Goal: Task Accomplishment & Management: Manage account settings

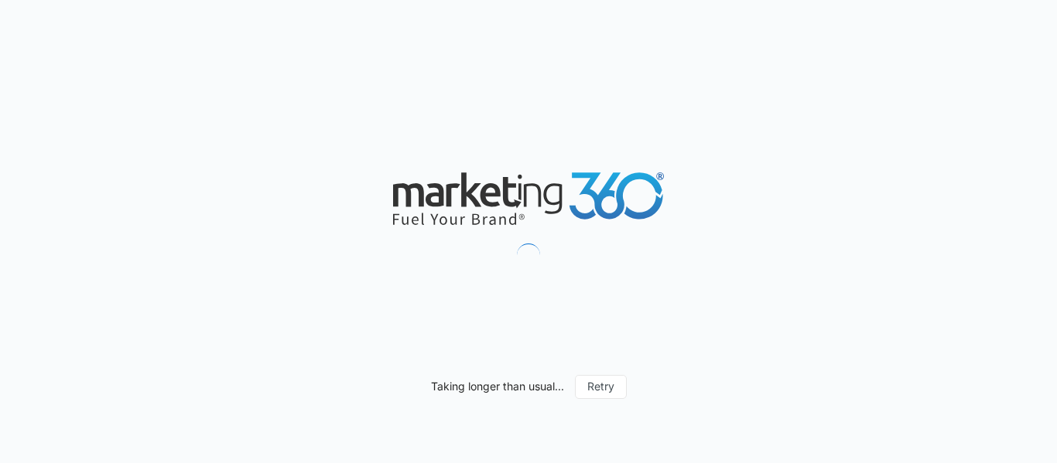
click at [496, 152] on div "Taking longer than usual... Retry" at bounding box center [528, 231] width 1057 height 463
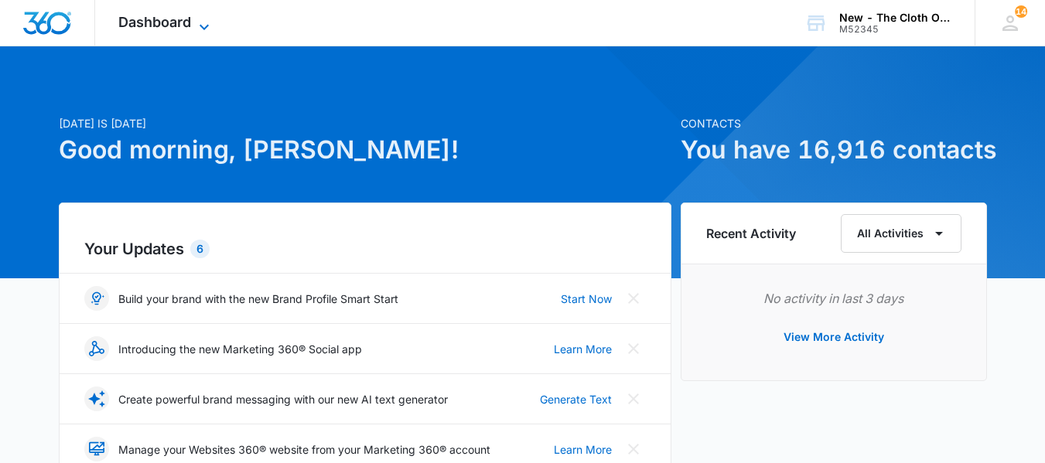
click at [146, 15] on span "Dashboard" at bounding box center [154, 22] width 73 height 16
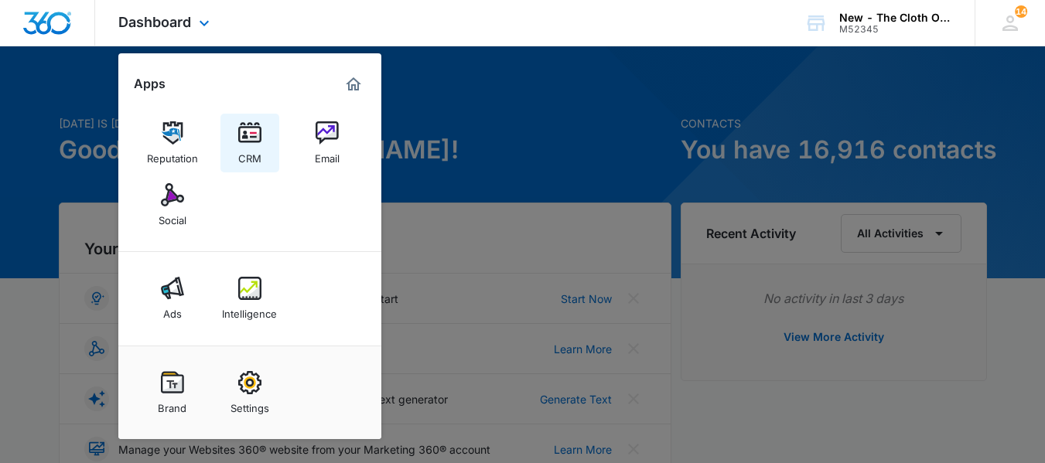
click at [244, 126] on img at bounding box center [249, 132] width 23 height 23
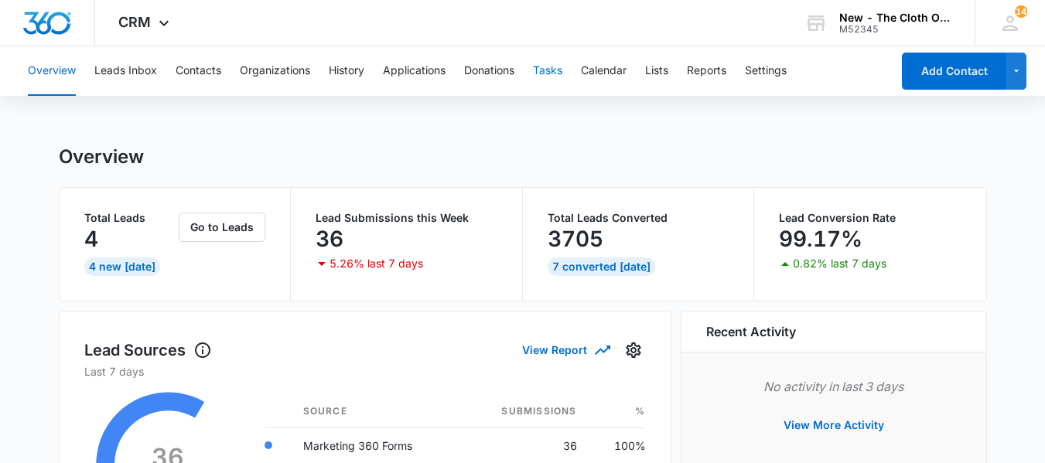
click at [562, 77] on button "Tasks" at bounding box center [547, 71] width 29 height 50
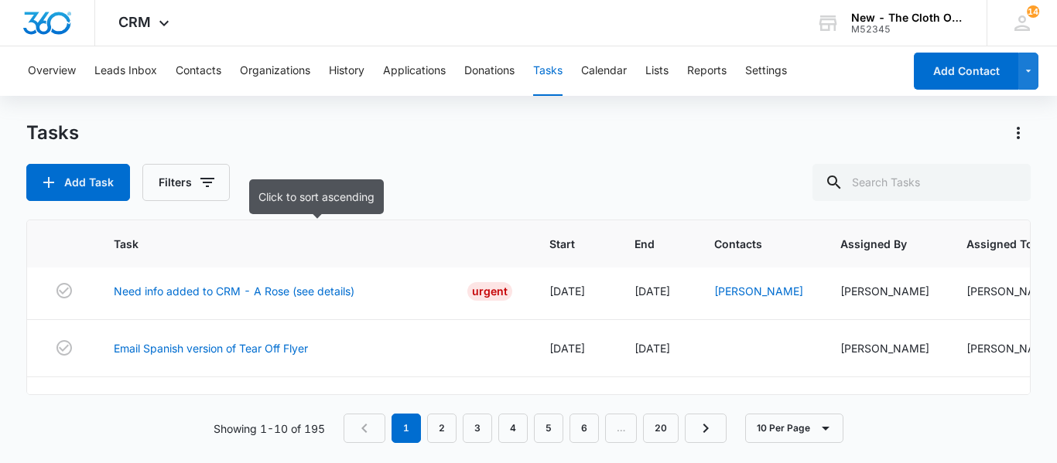
scroll to position [5, 0]
click at [192, 179] on button "Filters" at bounding box center [185, 182] width 87 height 37
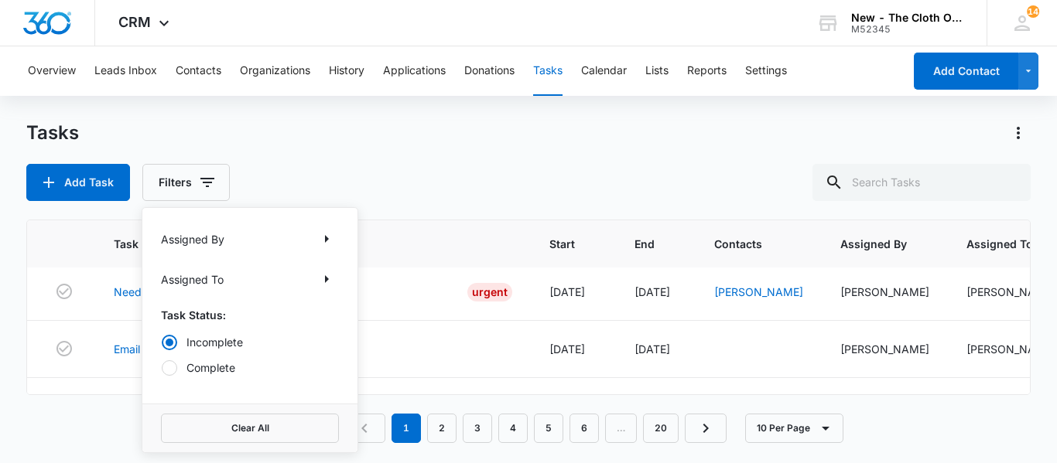
click at [244, 277] on div "Assigned To" at bounding box center [250, 279] width 178 height 25
click at [326, 280] on icon "Show Assigned To filters" at bounding box center [327, 279] width 4 height 8
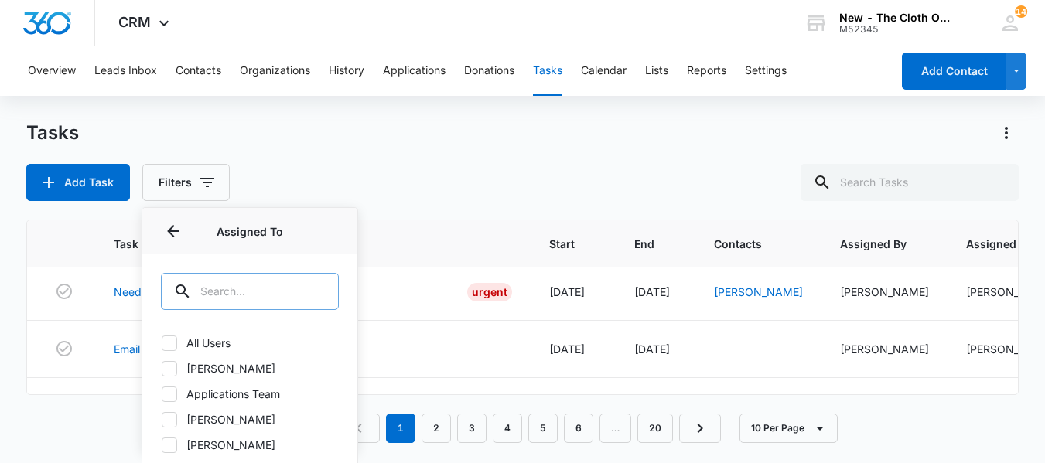
click at [268, 295] on input "text" at bounding box center [250, 291] width 178 height 37
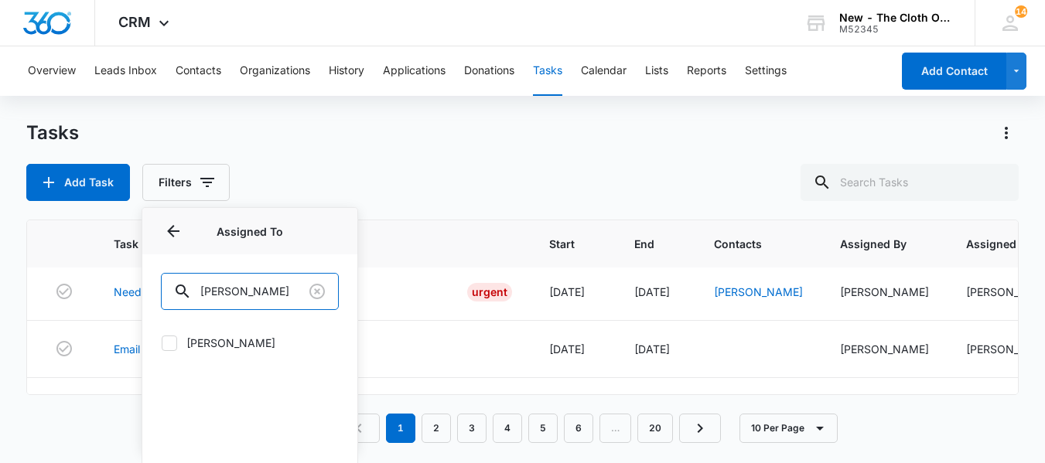
type input "Rebekah"
click at [233, 344] on label "[PERSON_NAME]" at bounding box center [250, 343] width 178 height 16
click at [162, 343] on input "[PERSON_NAME]" at bounding box center [161, 343] width 1 height 1
checkbox input "true"
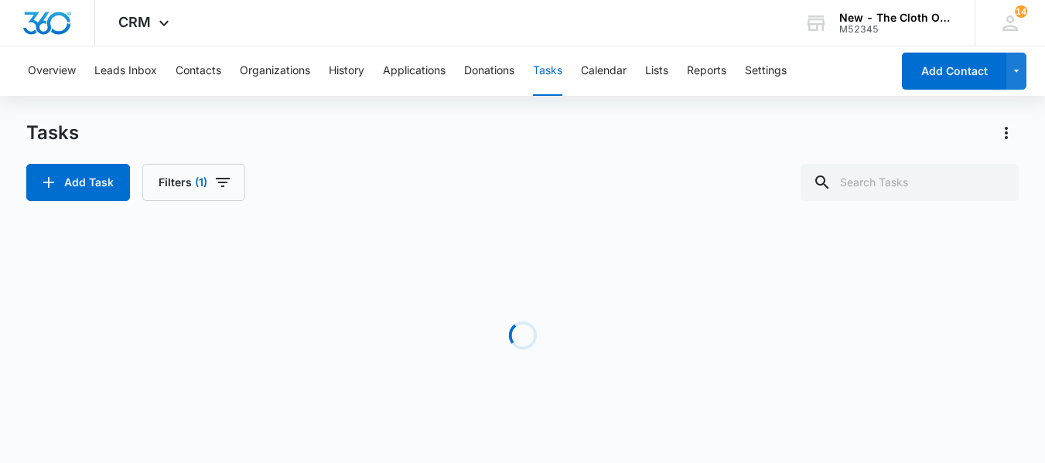
click at [472, 162] on div "Tasks Add Task Filters (1)" at bounding box center [522, 161] width 992 height 80
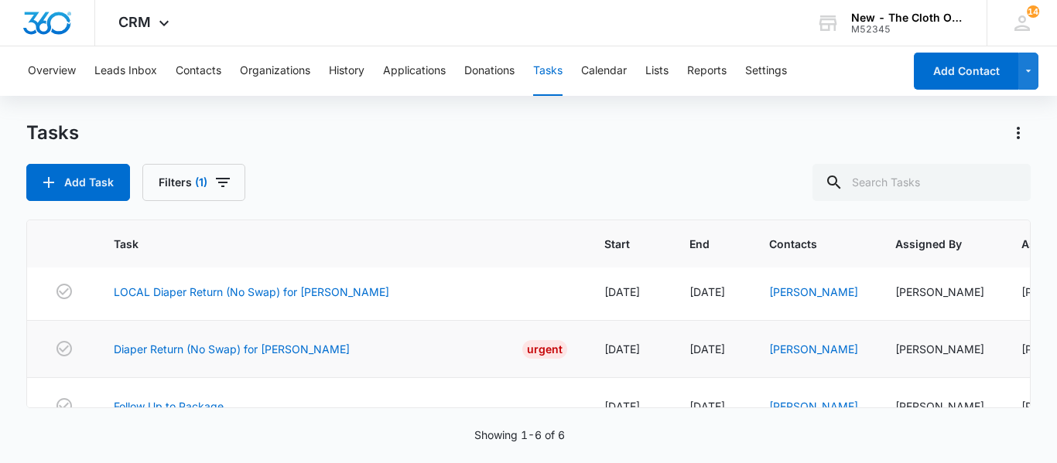
scroll to position [4, 0]
click at [320, 356] on link "Diaper Return (No Swap) for RENATA BUCHANAN" at bounding box center [232, 350] width 236 height 16
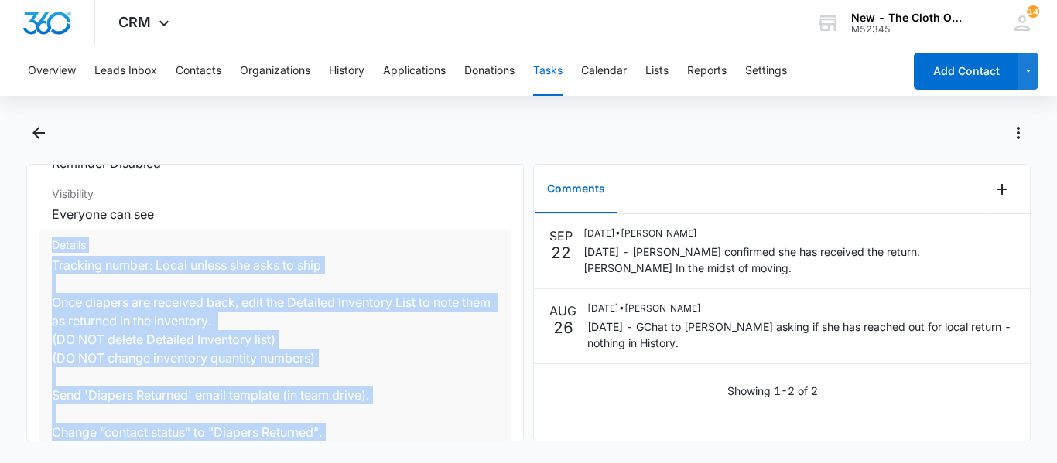
scroll to position [284, 0]
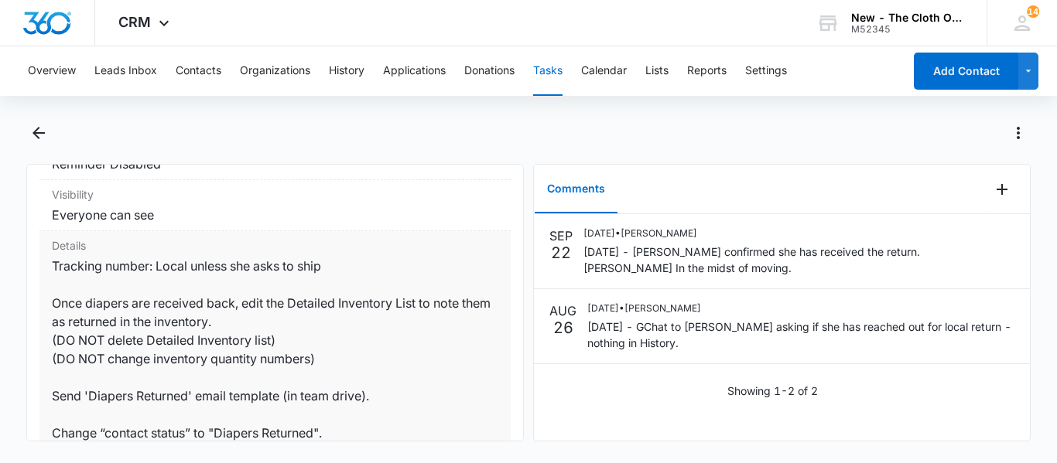
click at [364, 319] on dd "Tracking number: Local unless she asks to ship Once diapers are received back, …" at bounding box center [275, 368] width 446 height 223
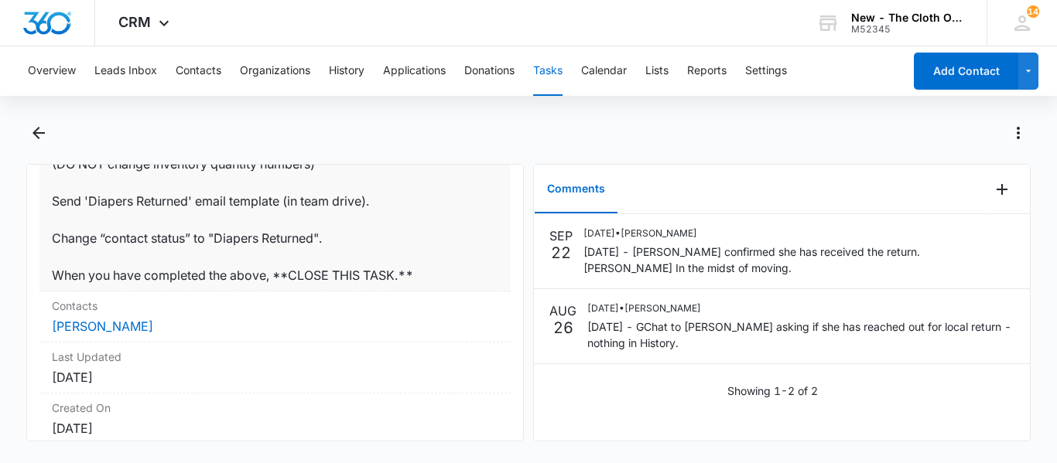
scroll to position [480, 0]
click at [121, 328] on link "Renata Buchanan" at bounding box center [102, 325] width 101 height 15
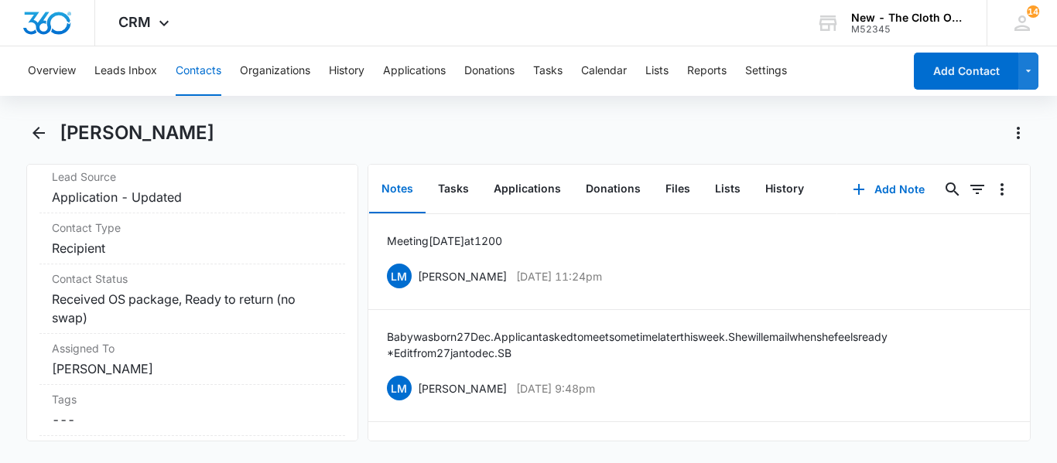
scroll to position [624, 0]
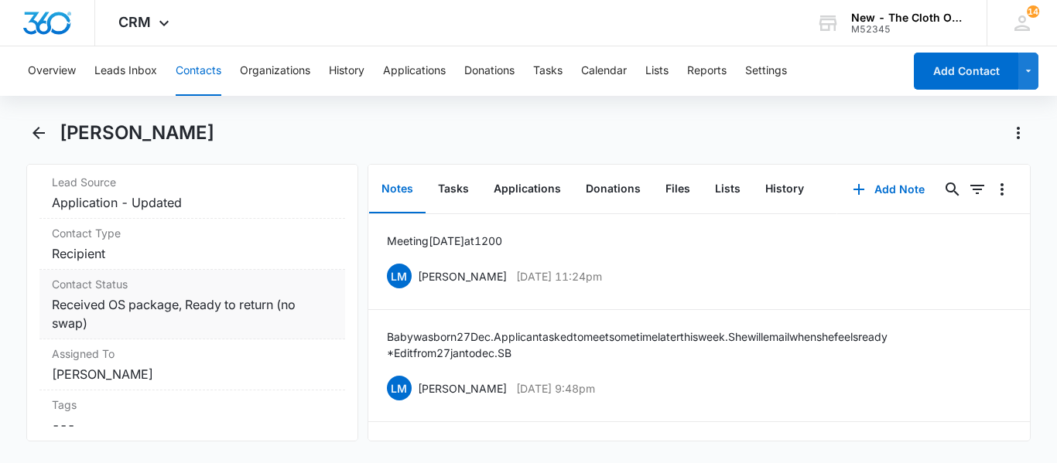
click at [143, 333] on dd "Cancel Save Changes Received OS package, Ready to return (no swap)" at bounding box center [192, 313] width 281 height 37
click at [143, 347] on div "Assigned To Cancel Save Changes Rebekah Woodruff" at bounding box center [192, 365] width 306 height 51
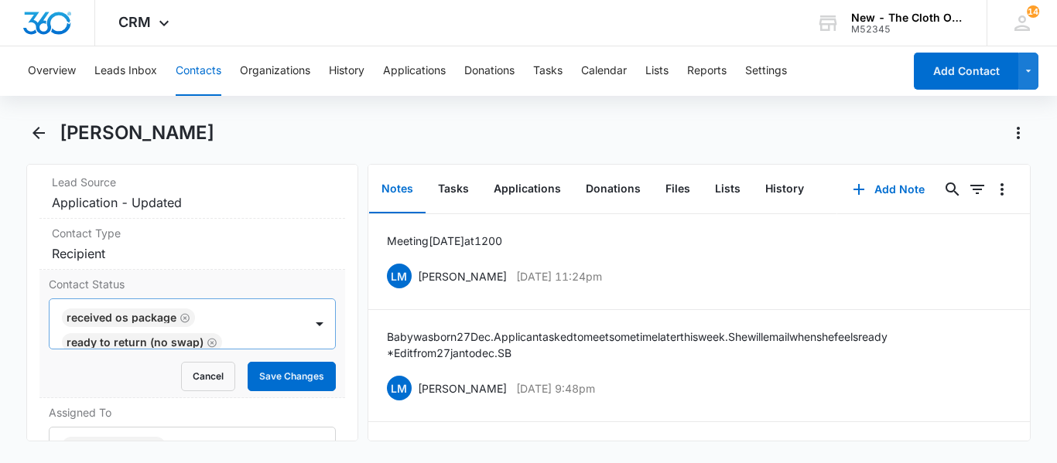
click at [190, 327] on div "Received OS package" at bounding box center [128, 318] width 133 height 19
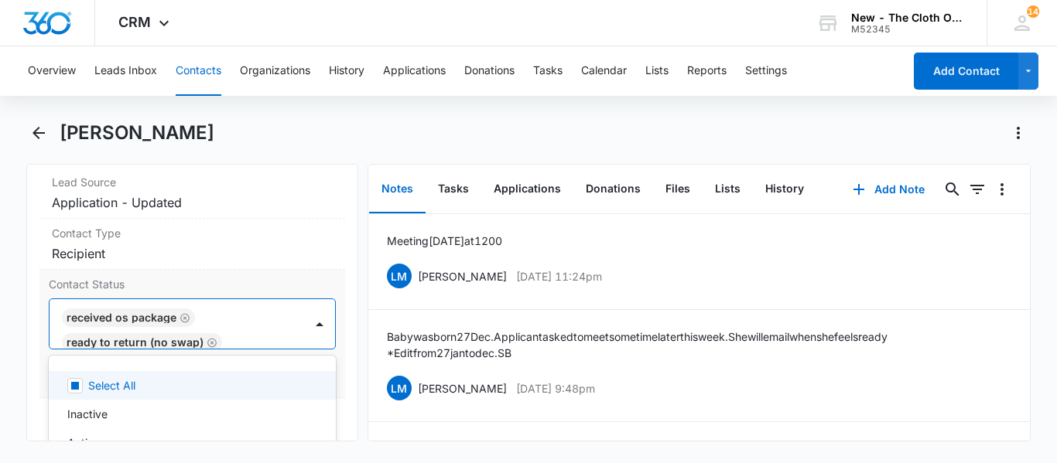
scroll to position [3, 0]
click at [186, 321] on icon "Remove Received OS package" at bounding box center [184, 315] width 11 height 12
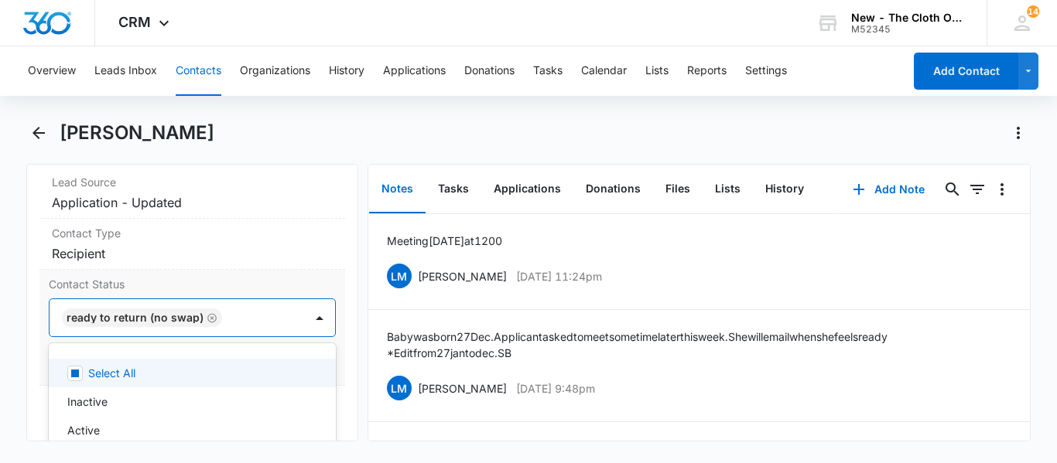
scroll to position [0, 0]
click at [207, 324] on icon "Remove Ready to return (no swap)" at bounding box center [212, 318] width 11 height 12
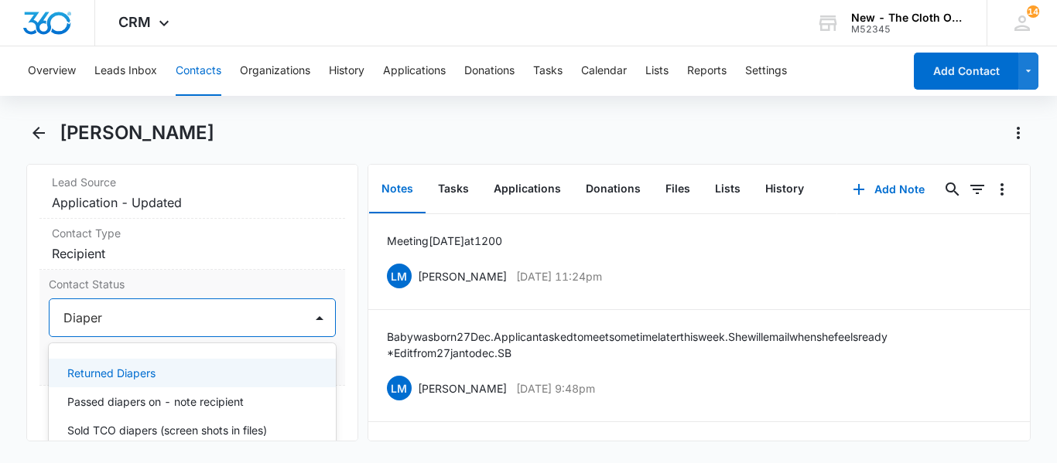
type input "Diapers"
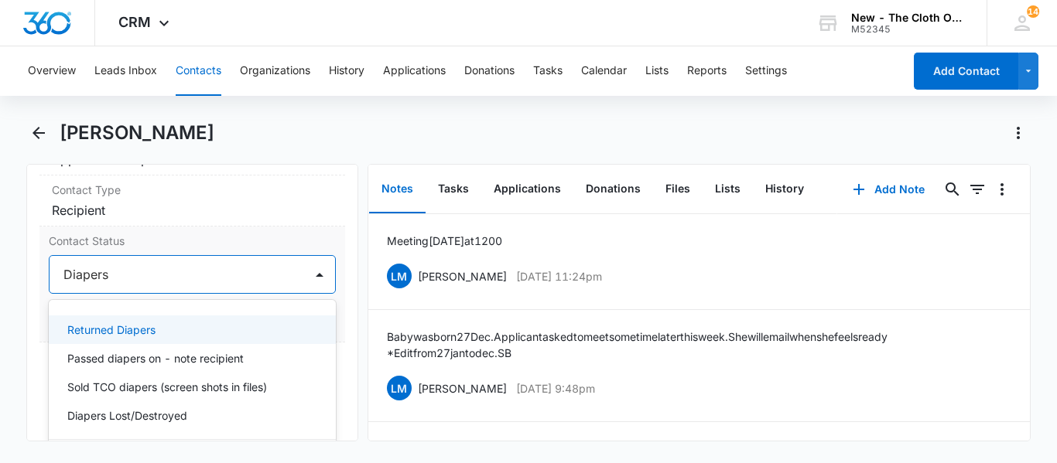
scroll to position [664, 0]
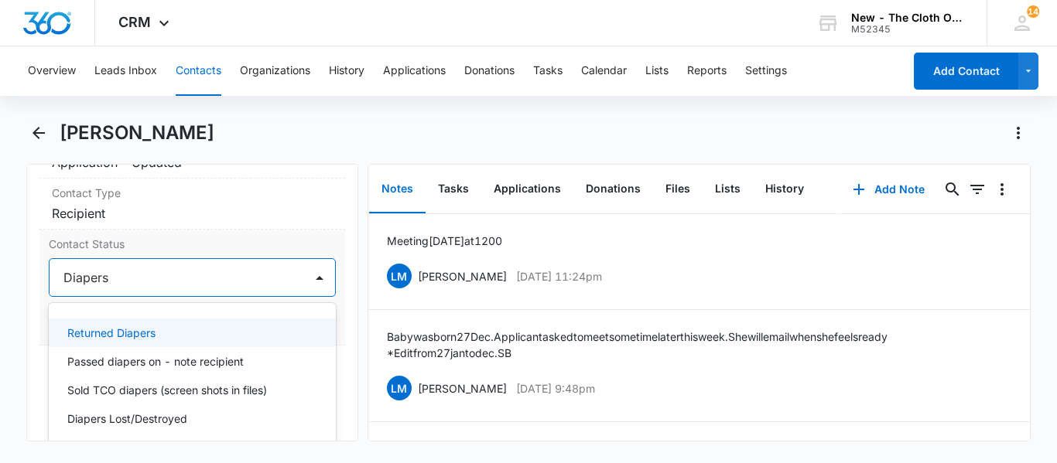
click at [191, 341] on div "Returned Diapers" at bounding box center [190, 333] width 247 height 16
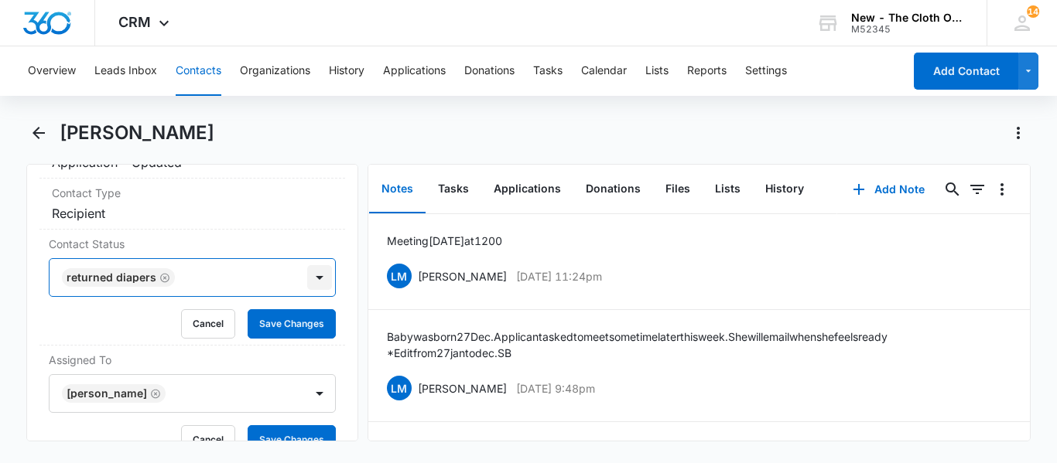
click at [307, 290] on div at bounding box center [319, 277] width 25 height 25
click at [273, 339] on button "Save Changes" at bounding box center [292, 323] width 88 height 29
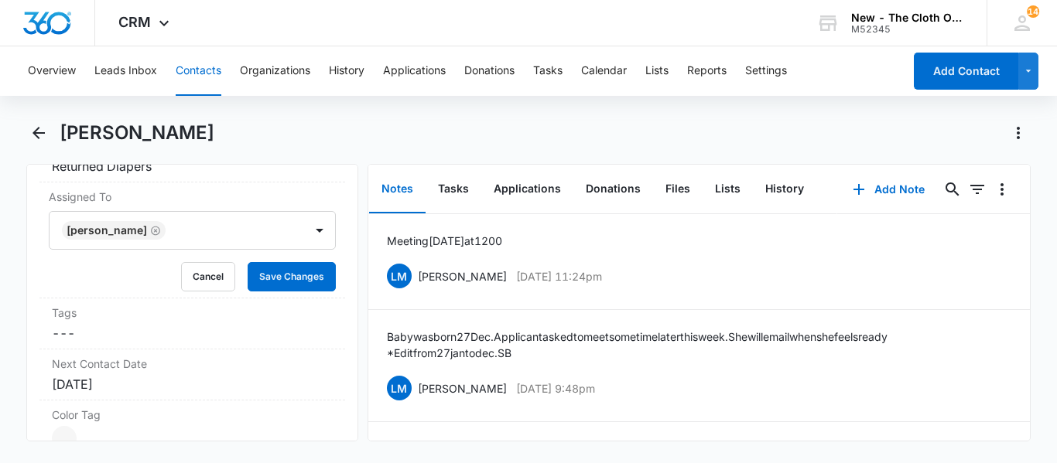
scroll to position [761, 0]
click at [218, 293] on button "Cancel" at bounding box center [208, 278] width 54 height 29
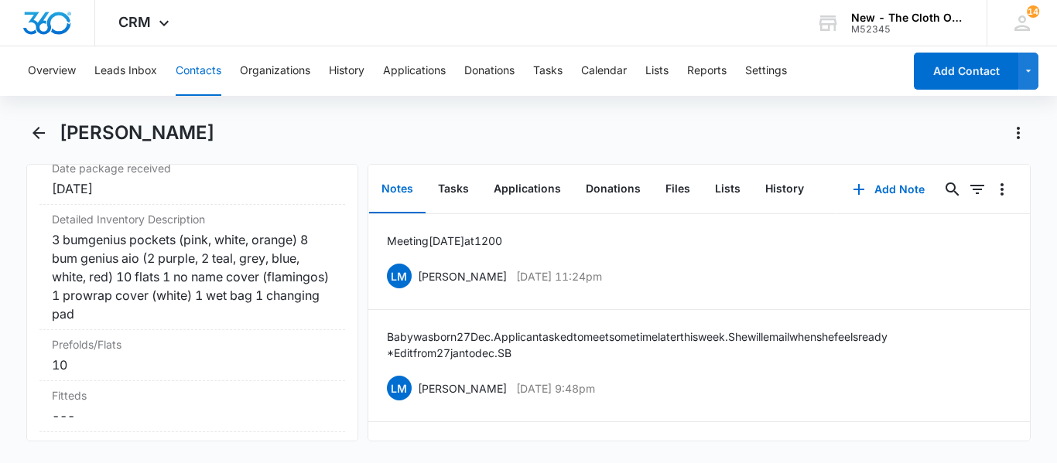
scroll to position [3808, 0]
click at [54, 273] on div "3 bumgenius pockets (pink, white, orange) 8 bum genius aio (2 purple, 2 teal, g…" at bounding box center [192, 277] width 281 height 93
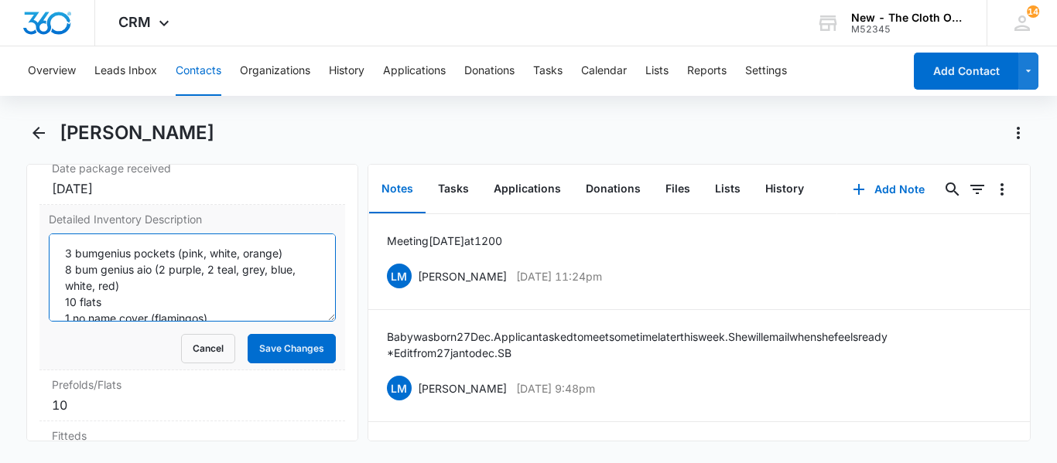
click at [60, 287] on textarea "3 bumgenius pockets (pink, white, orange) 8 bum genius aio (2 purple, 2 teal, g…" at bounding box center [192, 278] width 287 height 88
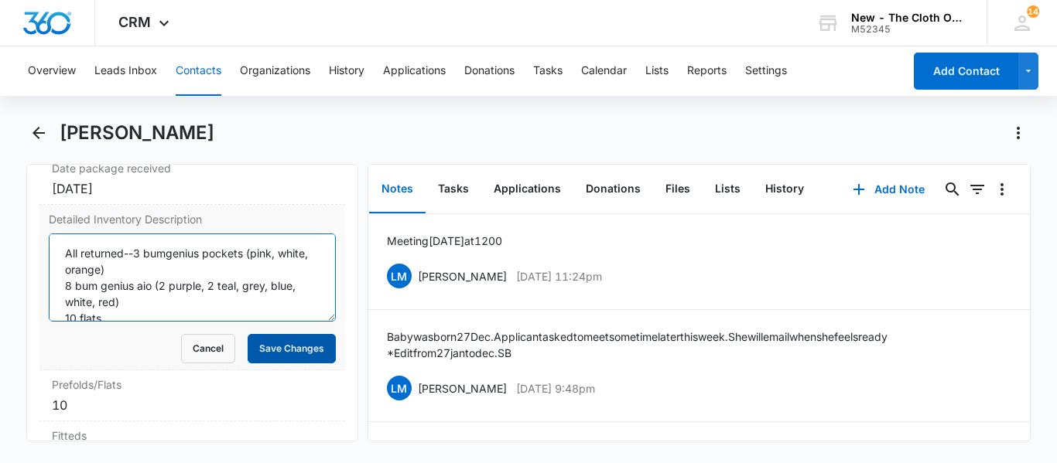
type textarea "All returned--3 bumgenius pockets (pink, white, orange) 8 bum genius aio (2 pur…"
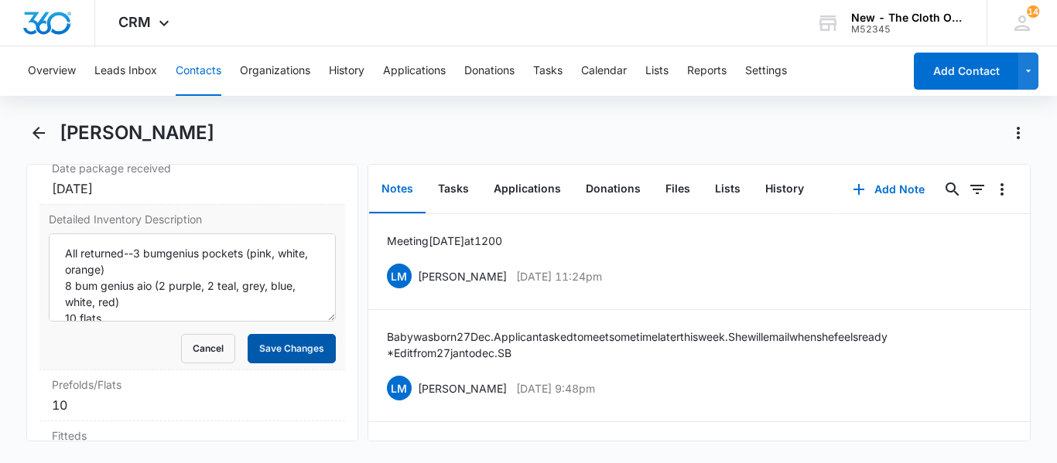
click at [251, 364] on button "Save Changes" at bounding box center [292, 348] width 88 height 29
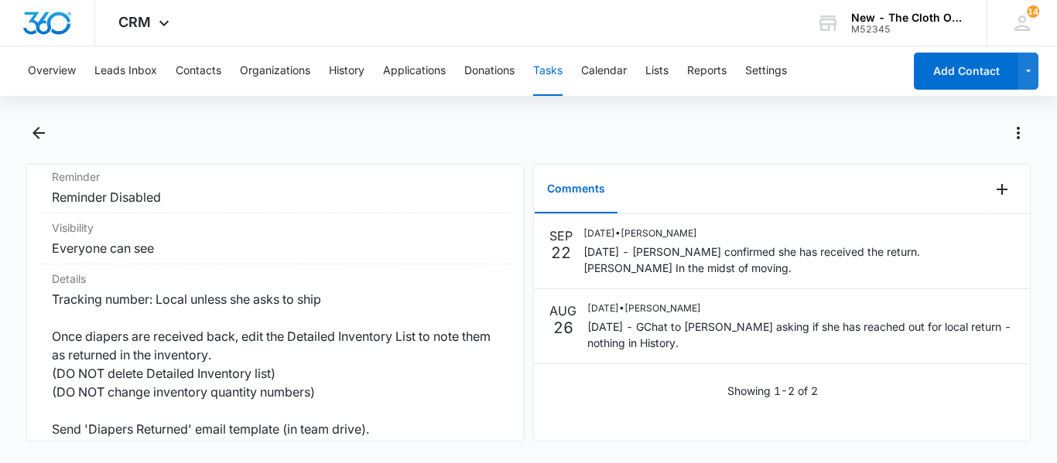
scroll to position [227, 0]
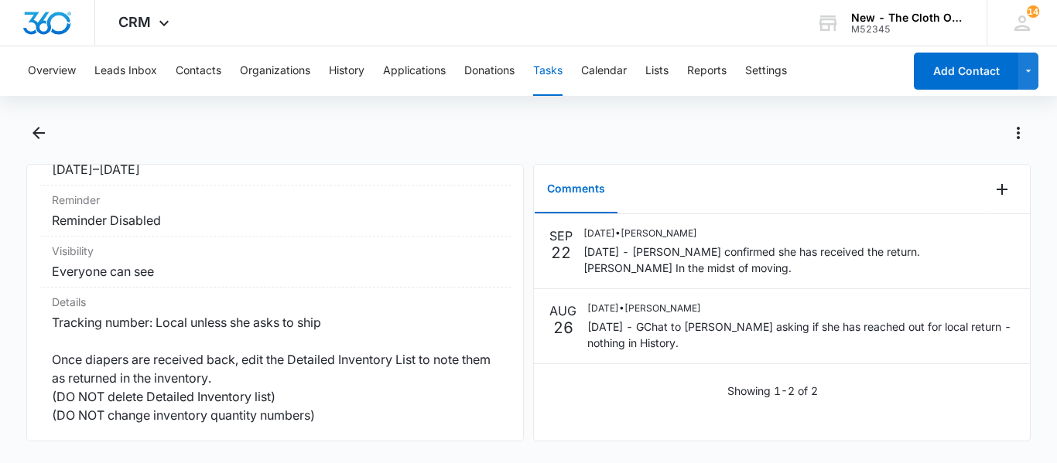
click at [39, 145] on div at bounding box center [528, 142] width 1004 height 43
click at [39, 129] on icon "Back" at bounding box center [38, 133] width 19 height 19
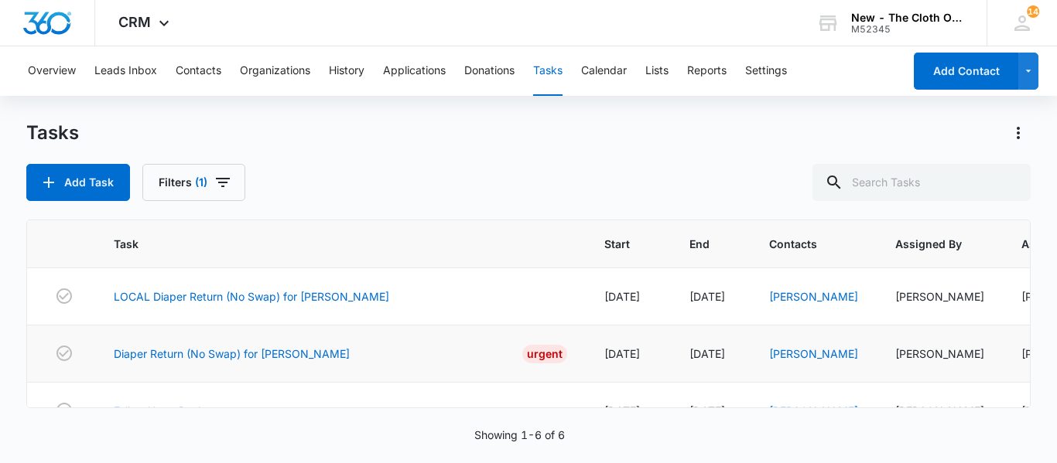
scroll to position [68, 0]
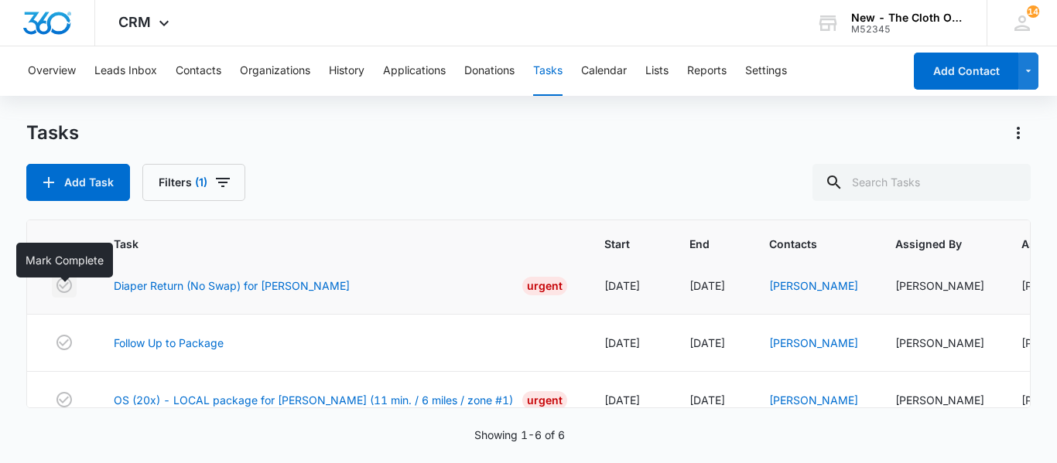
click at [64, 293] on icon "button" at bounding box center [63, 285] width 15 height 15
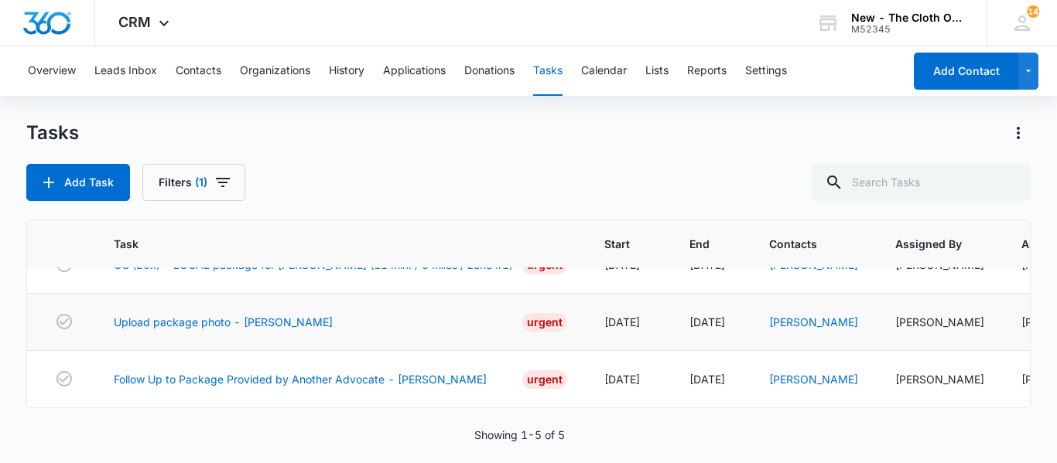
scroll to position [182, 0]
click at [210, 314] on link "Upload package photo - G Allen" at bounding box center [223, 322] width 219 height 16
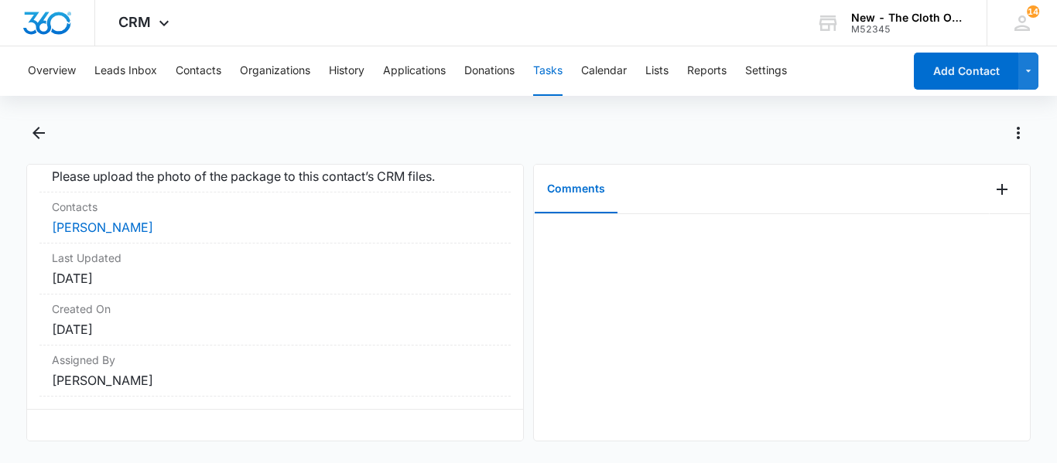
scroll to position [384, 0]
click at [95, 220] on link "[PERSON_NAME]" at bounding box center [102, 227] width 101 height 15
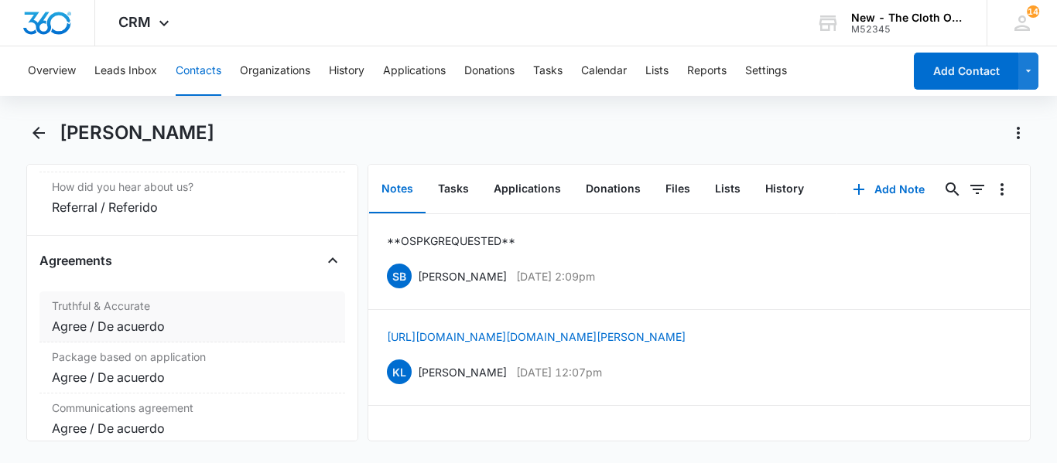
scroll to position [3395, 0]
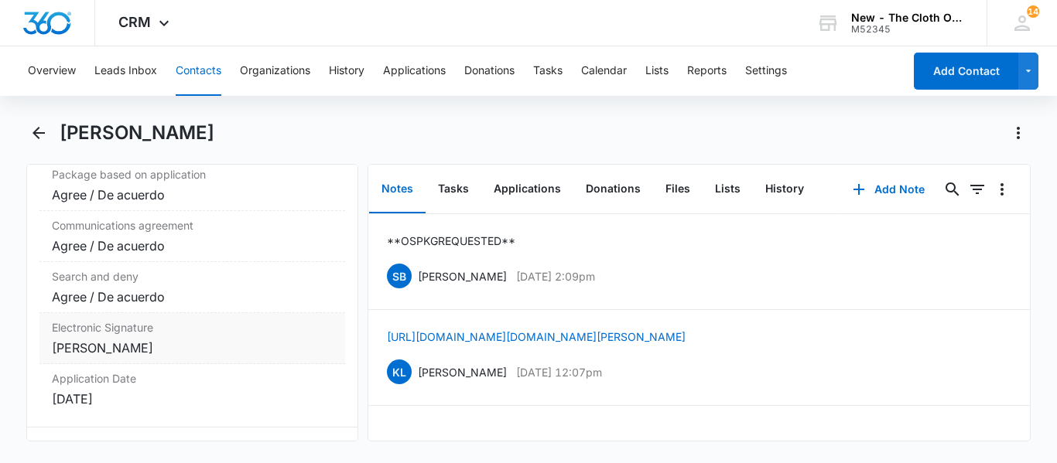
click at [116, 353] on div "Gabrielle A Allen" at bounding box center [192, 348] width 281 height 19
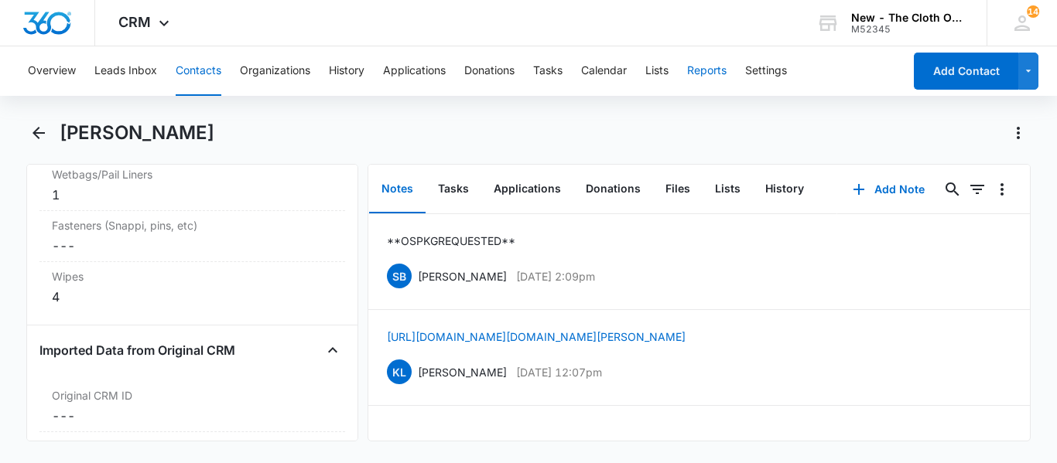
scroll to position [4455, 0]
click at [677, 186] on button "Files" at bounding box center [678, 190] width 50 height 48
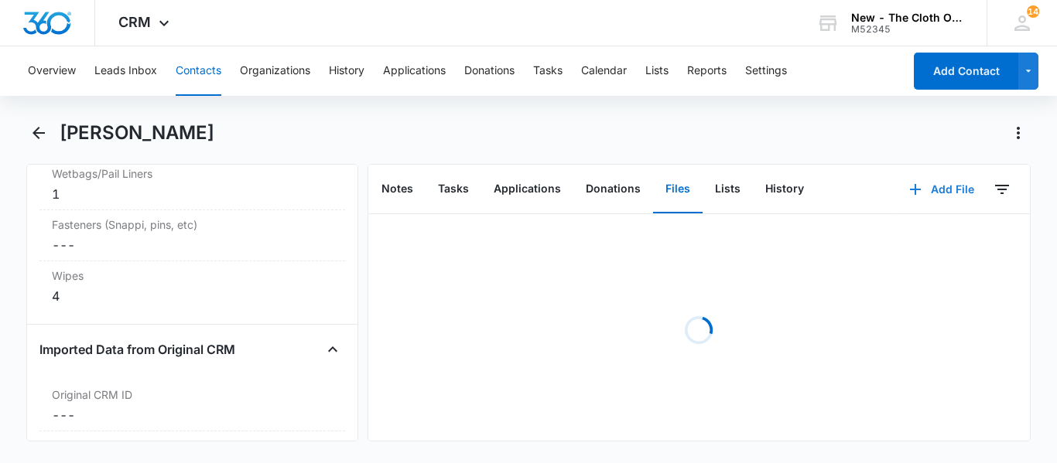
click at [927, 190] on button "Add File" at bounding box center [941, 189] width 96 height 37
click at [897, 244] on div "Upload Files" at bounding box center [921, 239] width 62 height 11
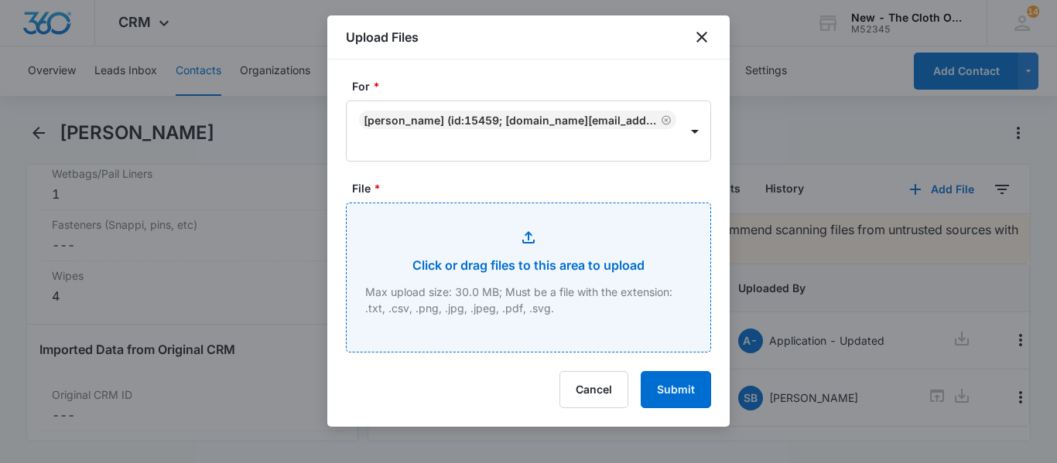
click at [478, 248] on input "File *" at bounding box center [529, 277] width 364 height 149
type input "C:\fakepath\G Allen.png"
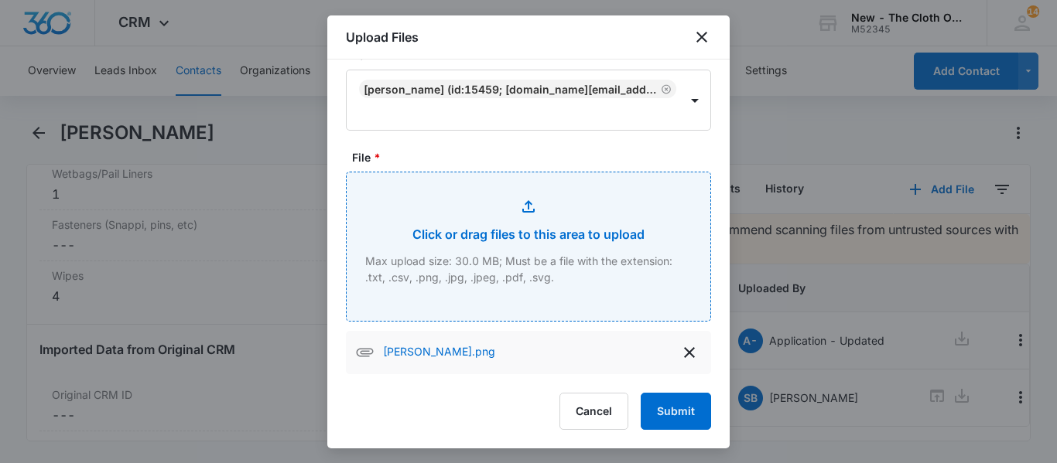
scroll to position [30, 0]
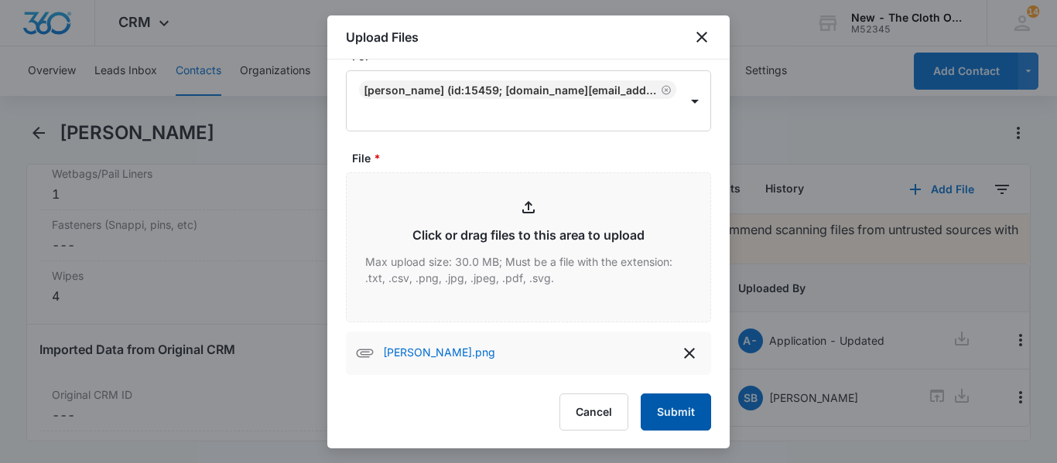
click at [671, 419] on button "Submit" at bounding box center [675, 412] width 70 height 37
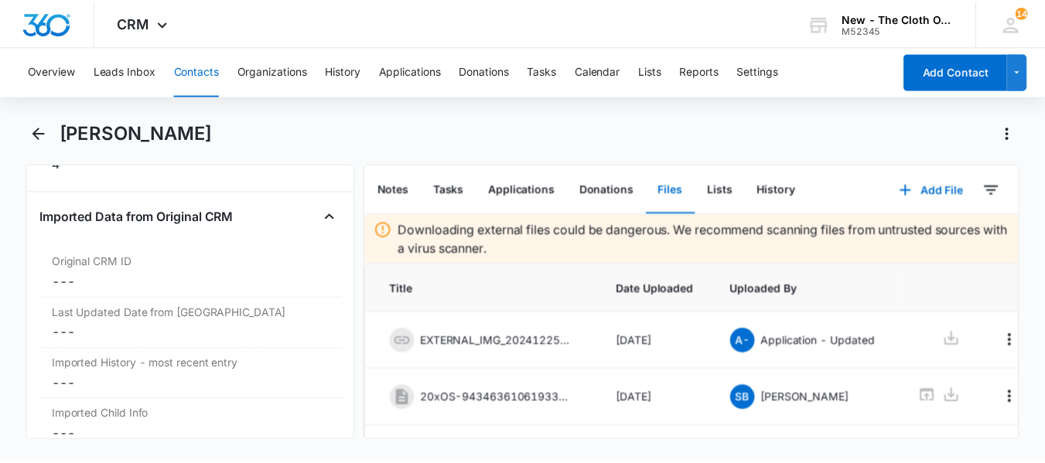
scroll to position [4756, 0]
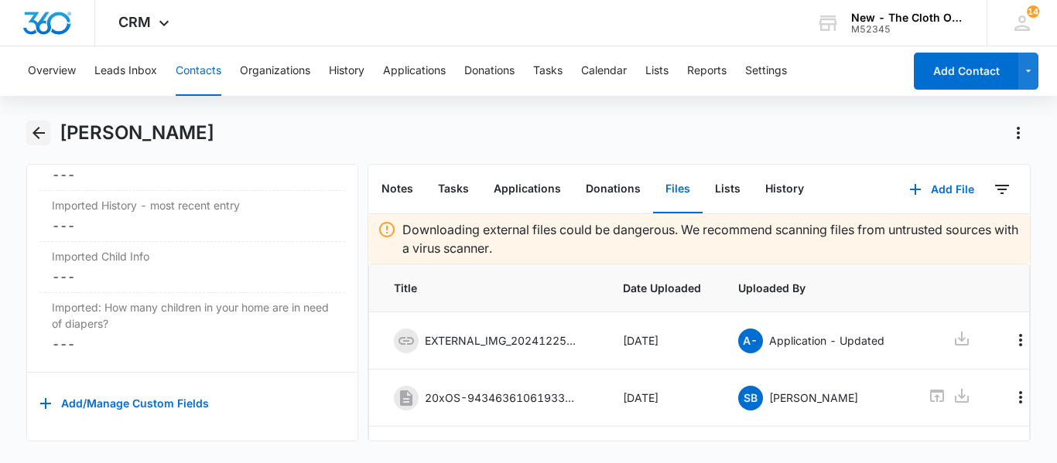
click at [39, 128] on icon "Back" at bounding box center [38, 133] width 12 height 12
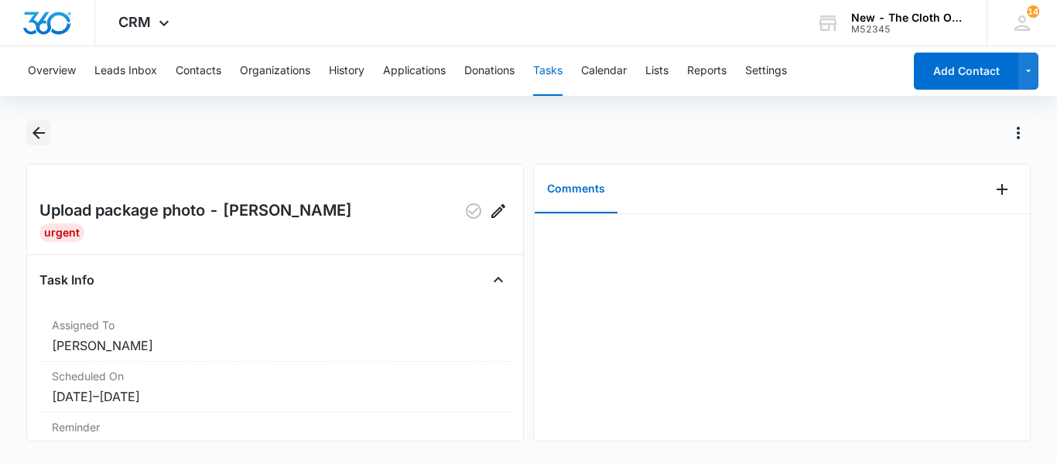
click at [39, 131] on icon "Back" at bounding box center [38, 133] width 19 height 19
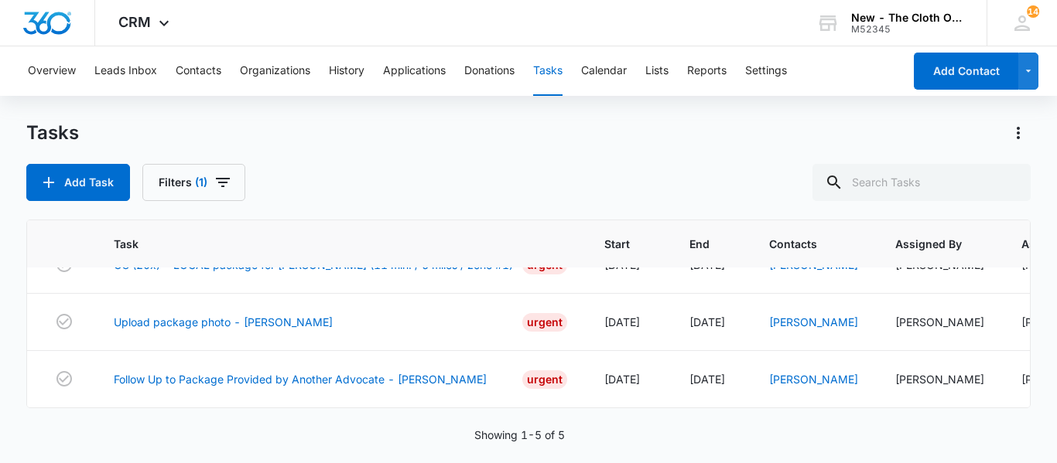
scroll to position [185, 0]
click at [67, 314] on icon "button" at bounding box center [63, 321] width 15 height 15
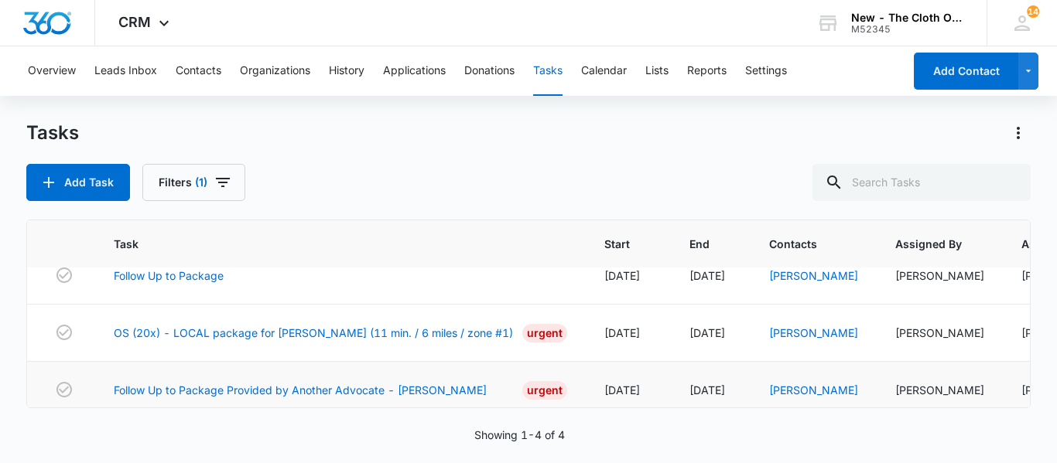
scroll to position [75, 0]
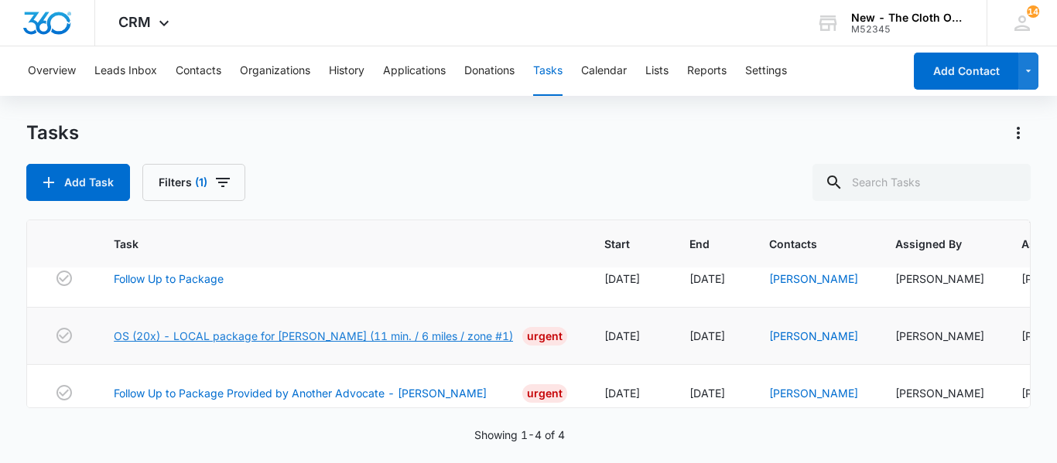
click at [248, 344] on link "OS (20x) - LOCAL package for N. LANGS (11 min. / 6 miles / zone #1)" at bounding box center [313, 336] width 399 height 16
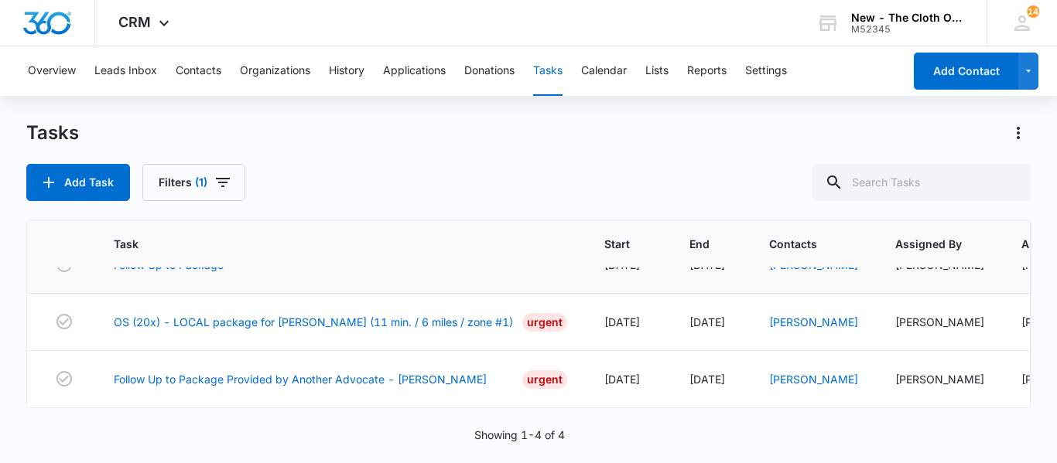
scroll to position [127, 0]
click at [69, 312] on icon "button" at bounding box center [64, 321] width 19 height 19
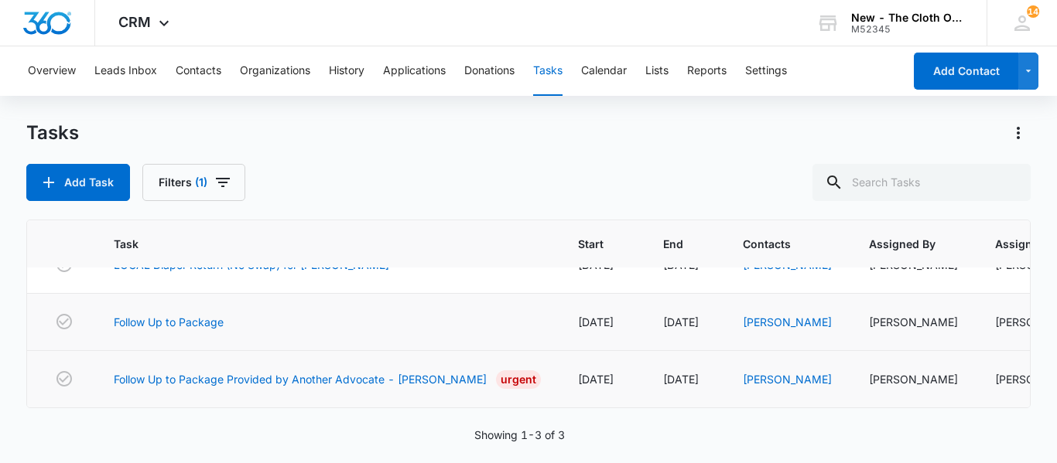
scroll to position [56, 0]
click at [63, 314] on icon "button" at bounding box center [63, 321] width 15 height 15
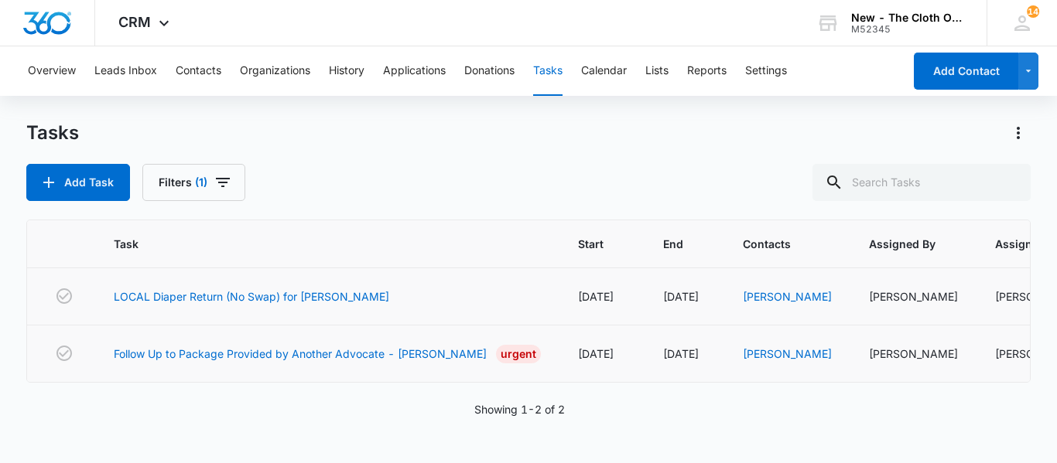
scroll to position [0, 0]
click at [343, 362] on link "Follow Up to Package Provided by Another Advocate - [PERSON_NAME]" at bounding box center [300, 354] width 373 height 16
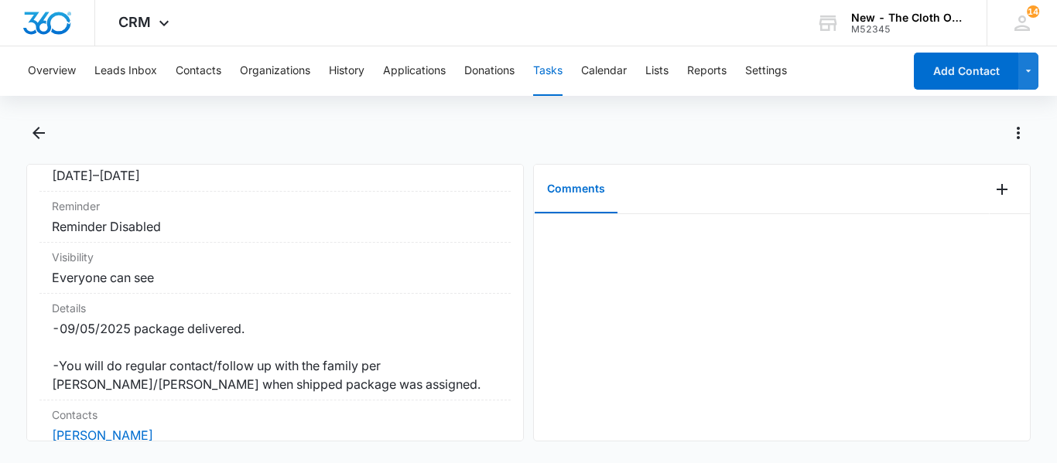
scroll to position [418, 0]
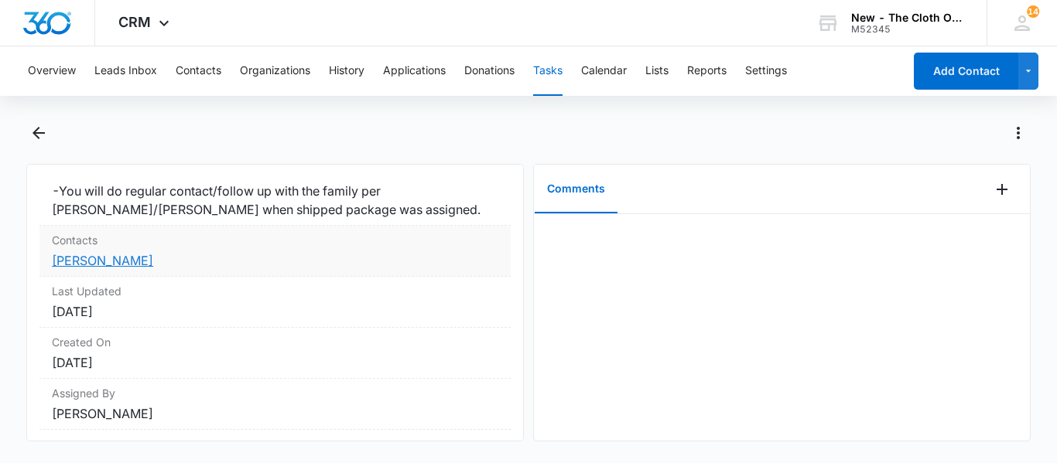
click at [148, 259] on link "[PERSON_NAME]" at bounding box center [102, 260] width 101 height 15
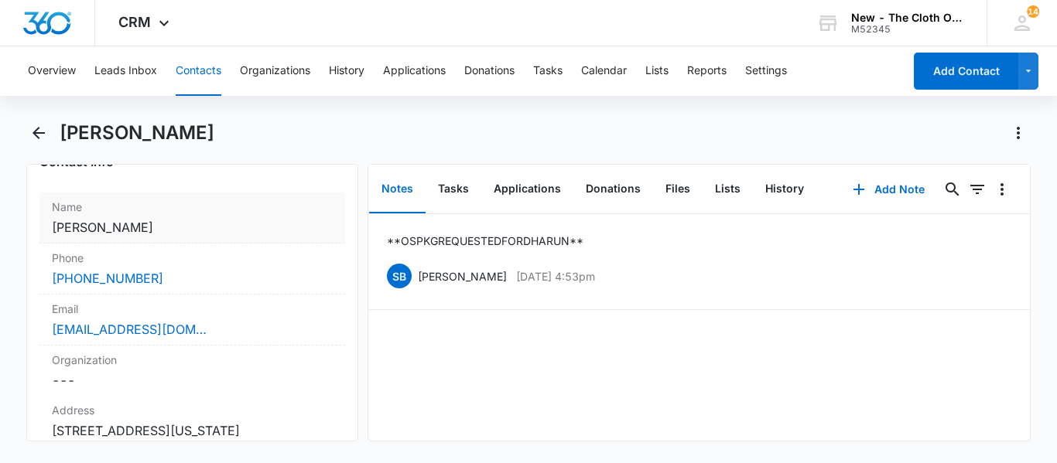
scroll to position [277, 0]
click at [35, 125] on icon "Back" at bounding box center [38, 133] width 19 height 19
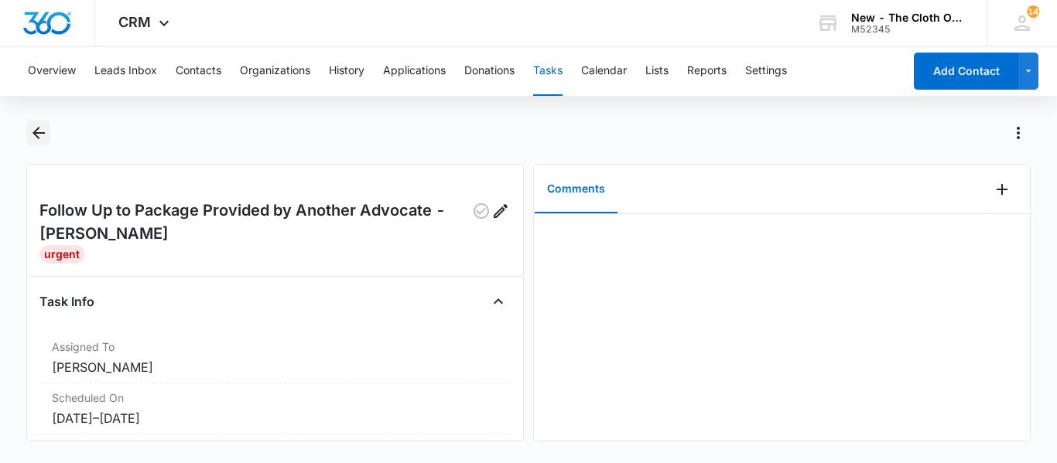
click at [38, 121] on button "Back" at bounding box center [38, 133] width 24 height 25
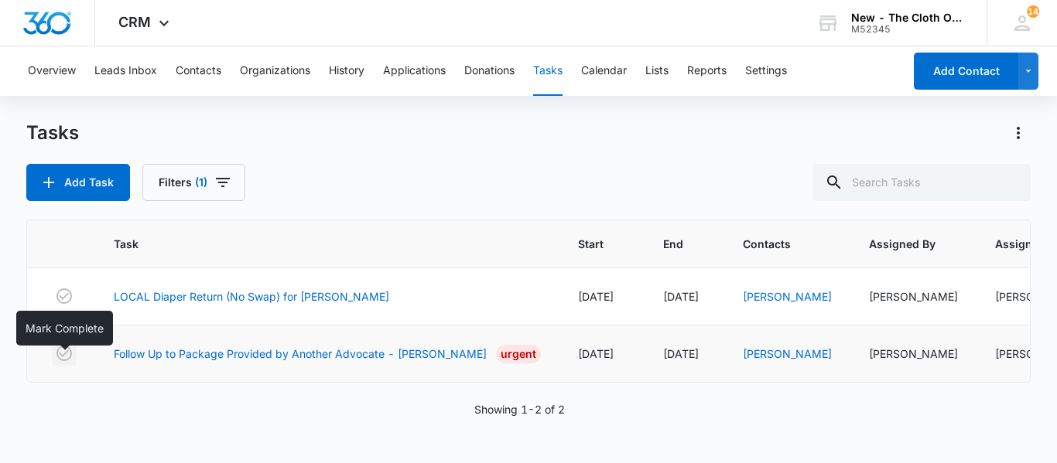
click at [59, 360] on icon "button" at bounding box center [63, 353] width 15 height 15
drag, startPoint x: 385, startPoint y: 90, endPoint x: 426, endPoint y: 166, distance: 86.9
click at [426, 166] on div "Overview Leads Inbox Contacts Organizations History Applications Donations Task…" at bounding box center [528, 253] width 1057 height 415
